Goal: Task Accomplishment & Management: Use online tool/utility

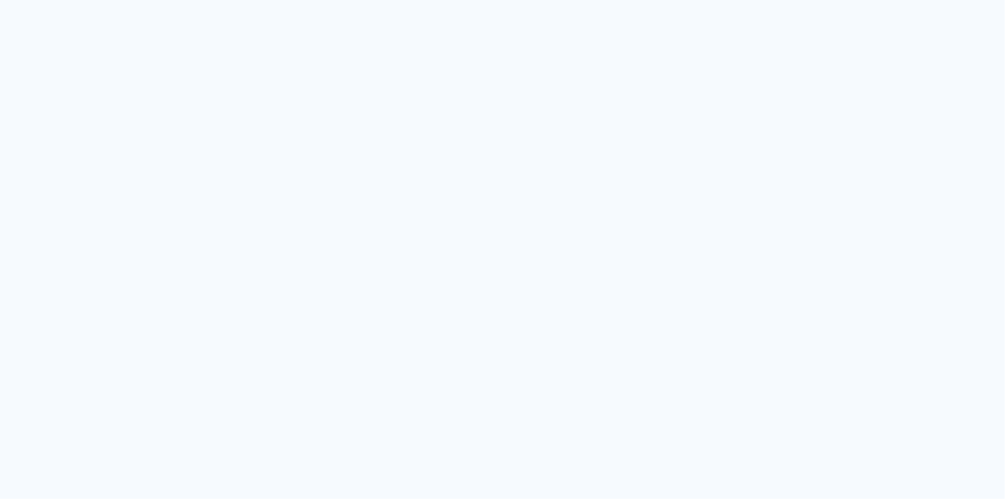
click at [778, 222] on quentale-app at bounding box center [502, 249] width 1005 height 499
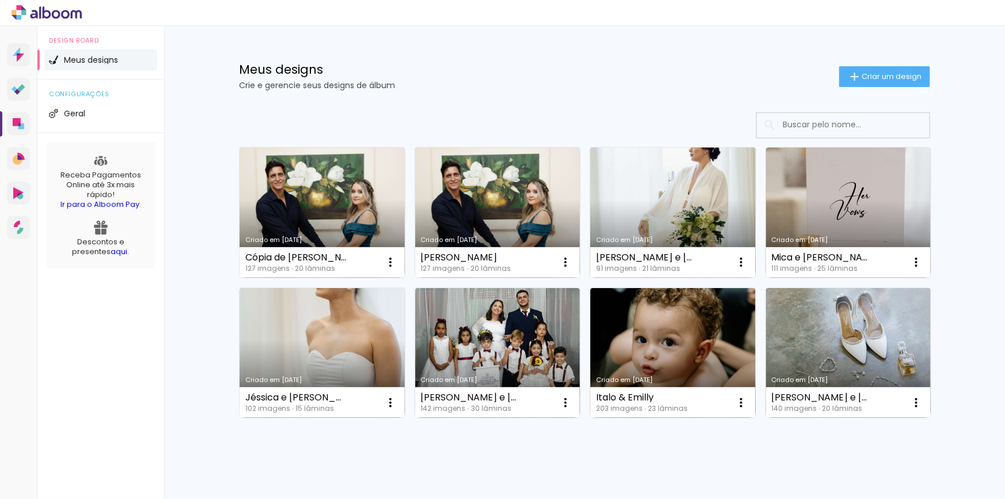
click at [698, 195] on link "Criado em [DATE]" at bounding box center [672, 212] width 165 height 130
